Goal: Information Seeking & Learning: Learn about a topic

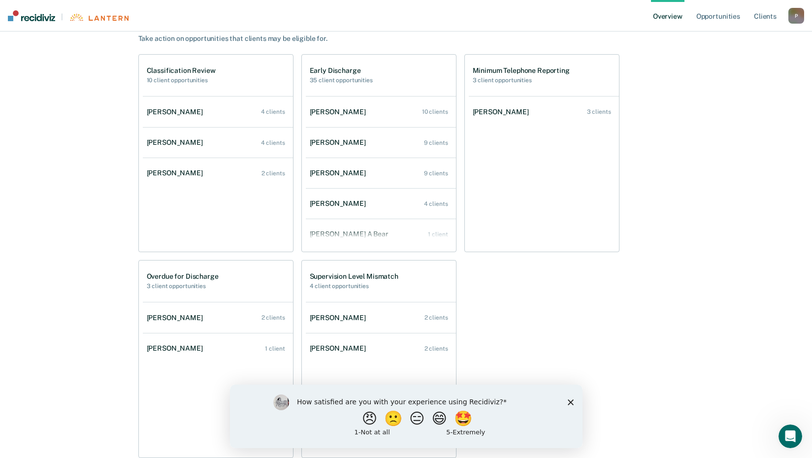
scroll to position [542, 0]
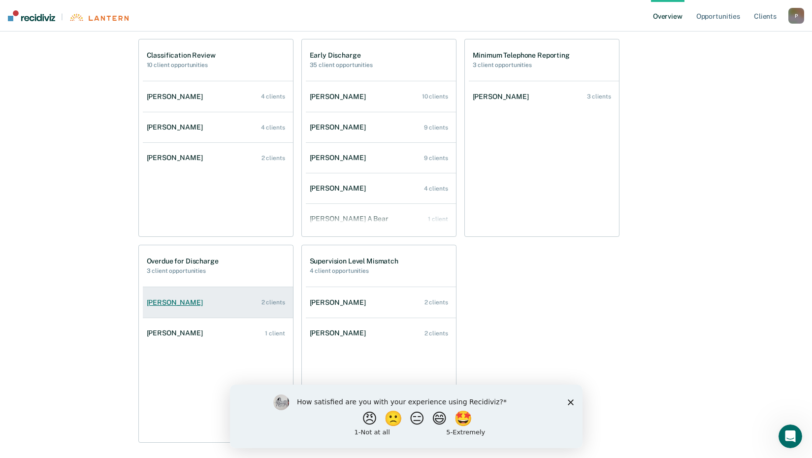
click at [192, 305] on div "[PERSON_NAME]" at bounding box center [177, 303] width 60 height 8
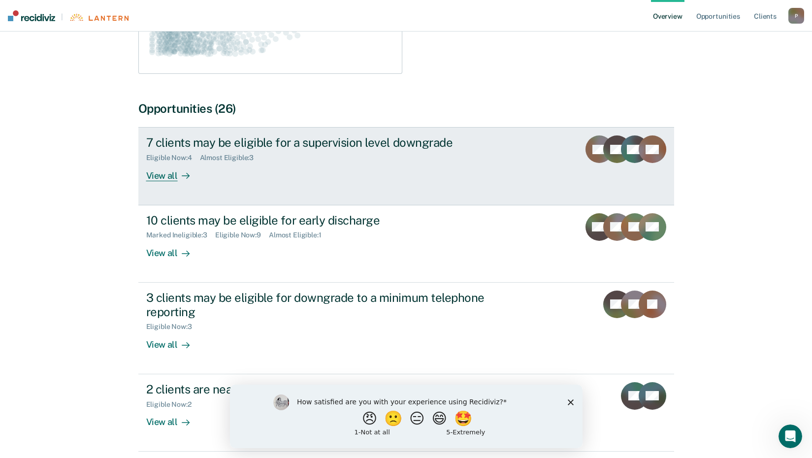
scroll to position [296, 0]
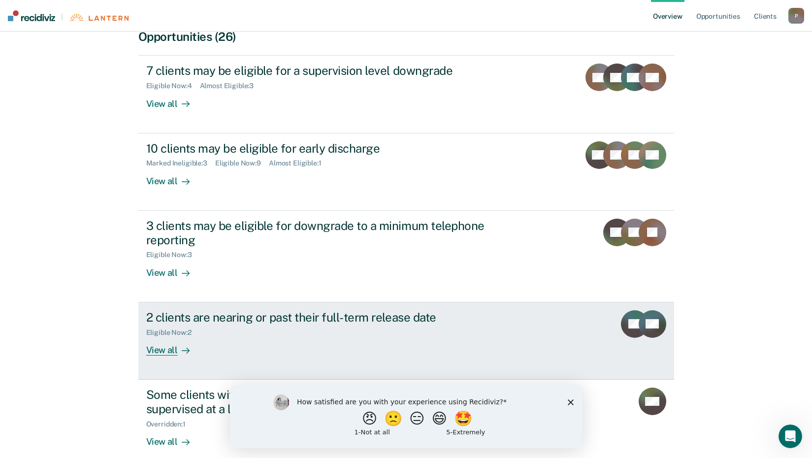
click at [170, 348] on div "View all" at bounding box center [173, 345] width 55 height 19
